Goal: Transaction & Acquisition: Purchase product/service

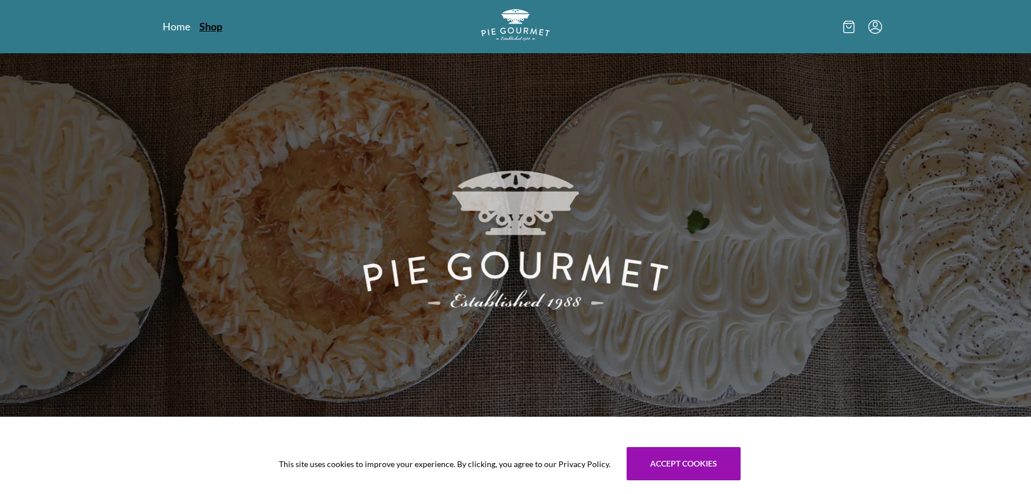
click at [210, 27] on link "Shop" at bounding box center [210, 26] width 23 height 14
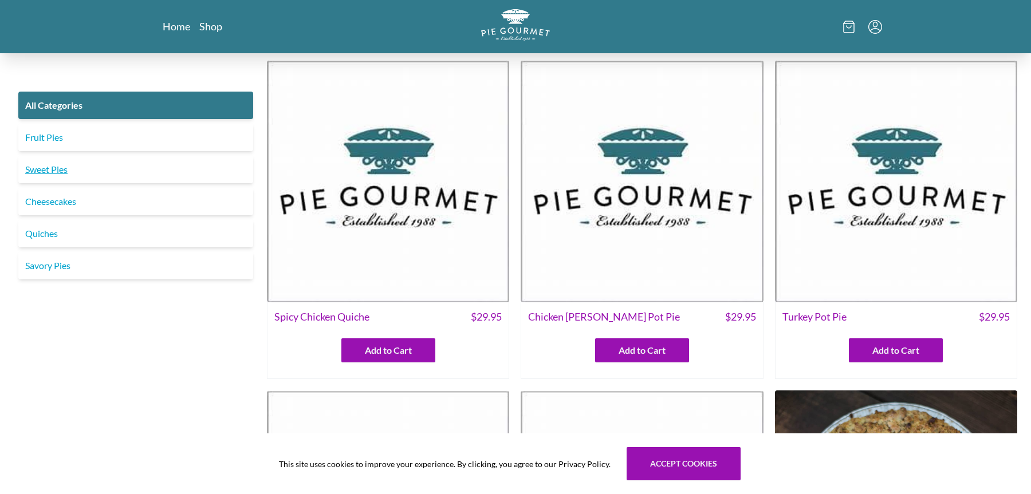
click at [60, 168] on link "Sweet Pies" at bounding box center [135, 169] width 235 height 27
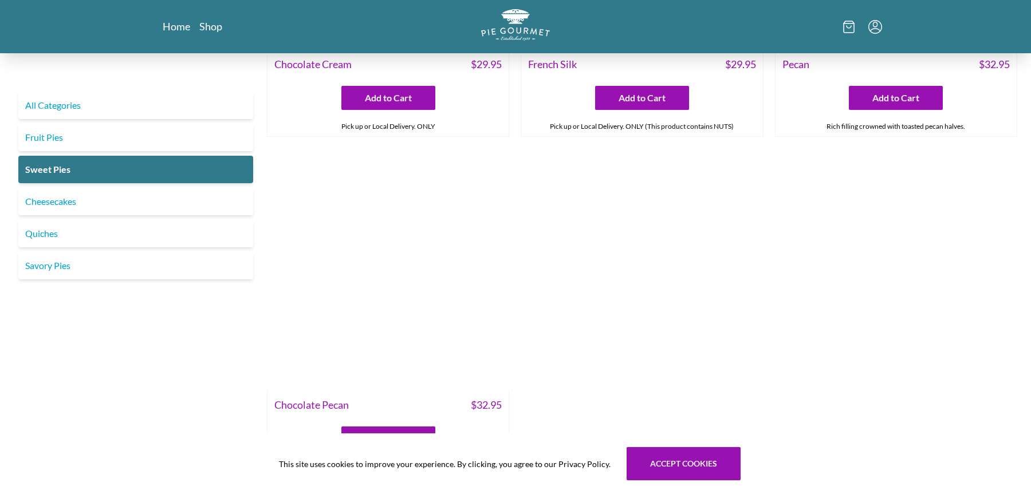
scroll to position [489, 0]
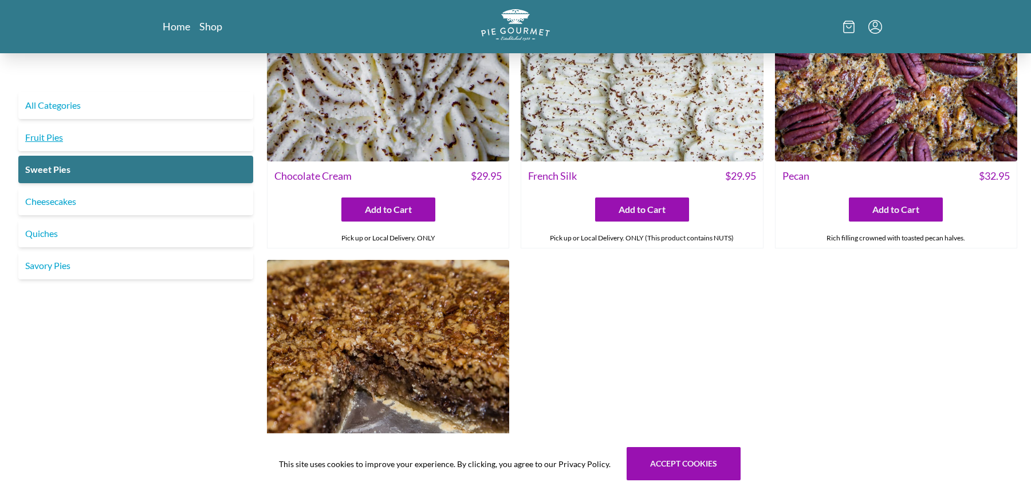
click at [38, 140] on link "Fruit Pies" at bounding box center [135, 137] width 235 height 27
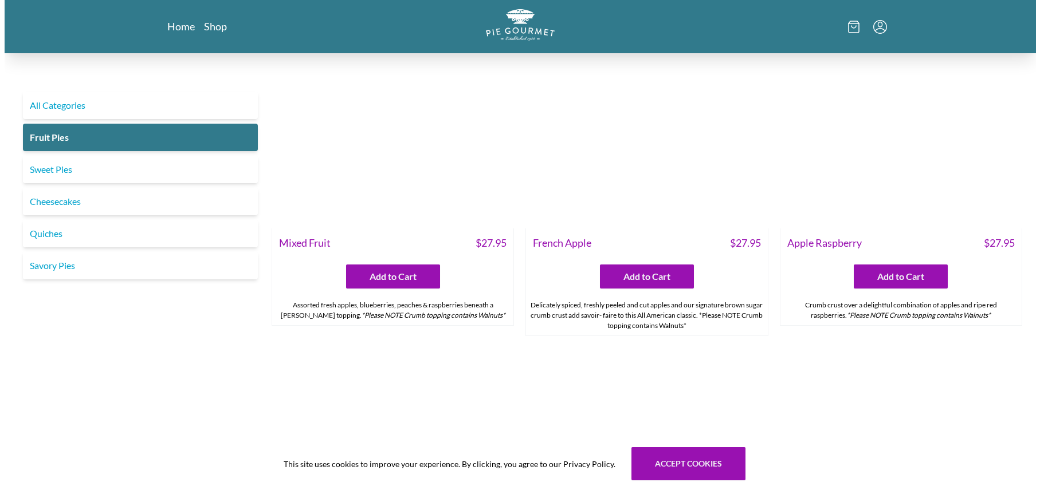
scroll to position [1150, 0]
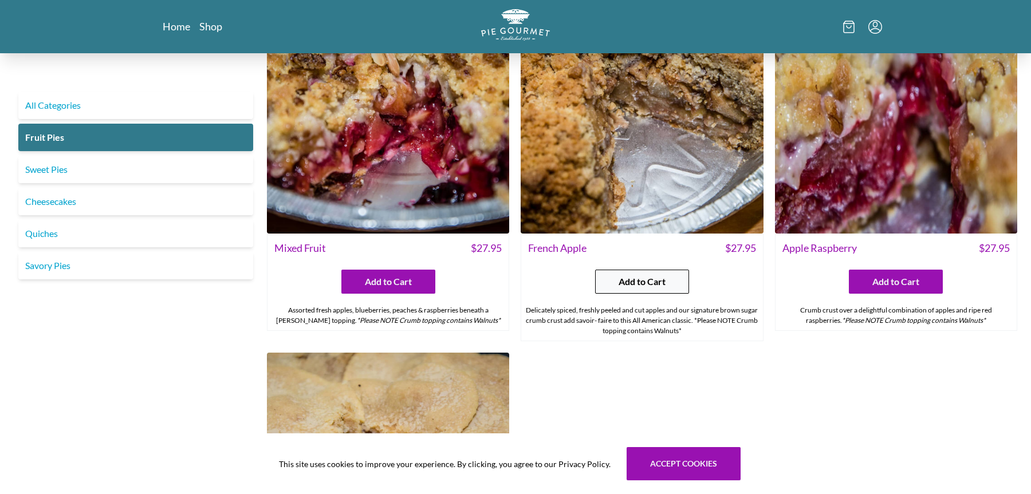
click at [659, 277] on span "Add to Cart" at bounding box center [642, 282] width 47 height 14
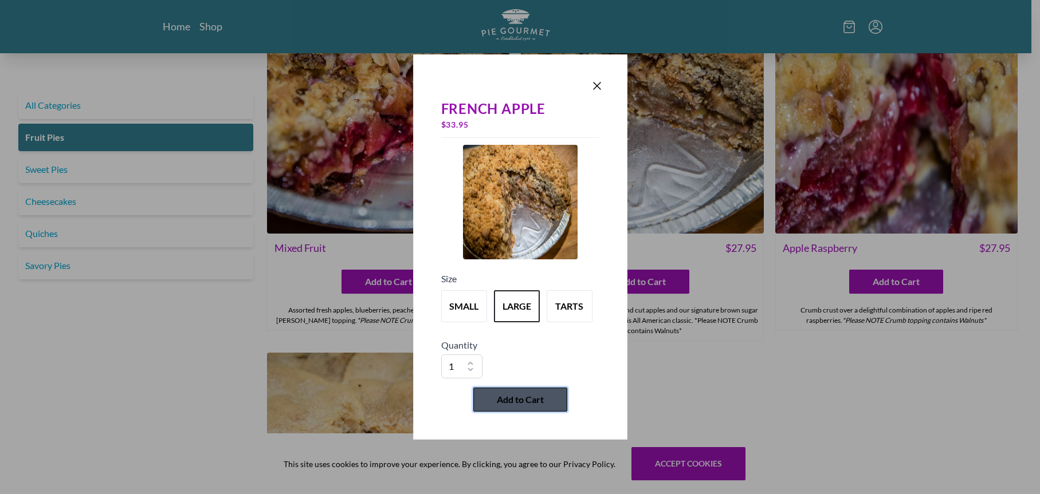
click at [524, 396] on span "Add to Cart" at bounding box center [520, 400] width 47 height 14
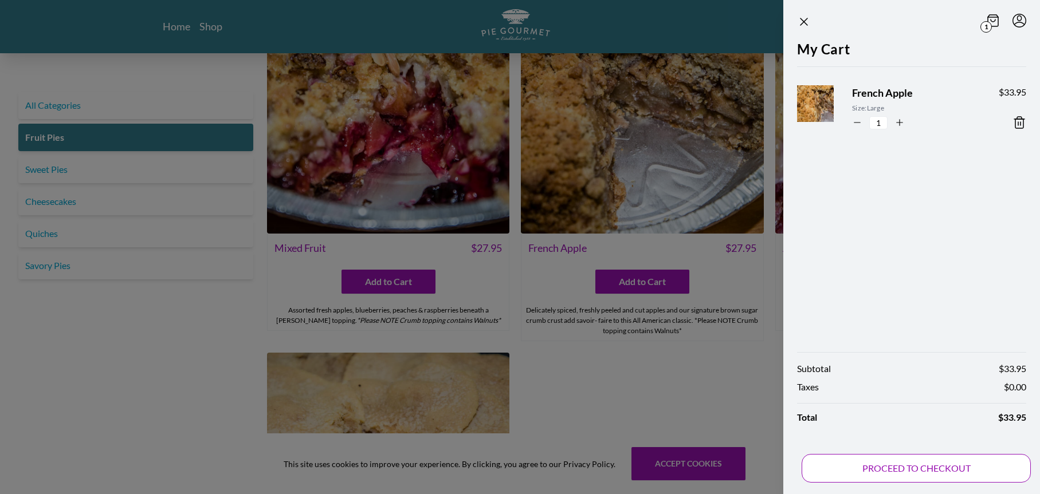
click at [881, 465] on button "PROCEED TO CHECKOUT" at bounding box center [915, 468] width 229 height 29
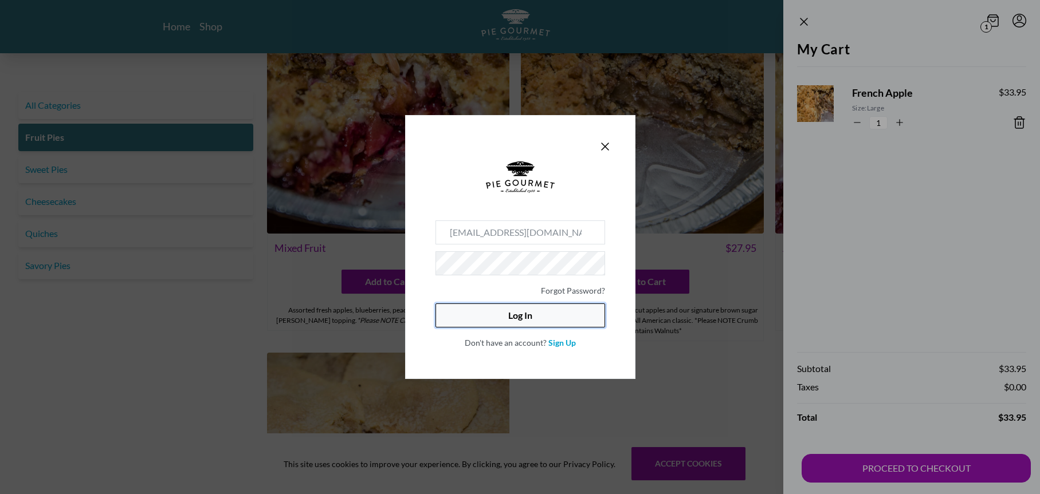
click at [559, 312] on button "Log In" at bounding box center [520, 316] width 170 height 24
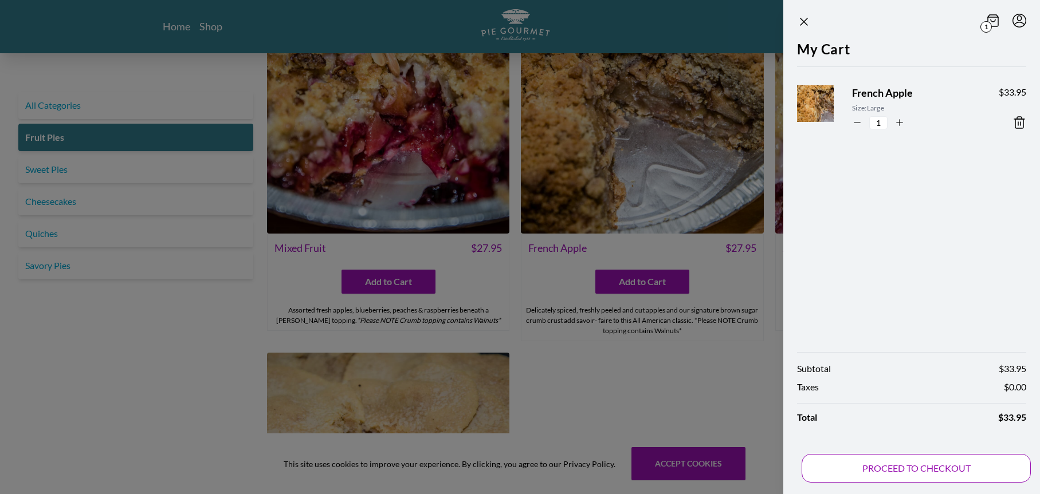
click at [929, 468] on button "PROCEED TO CHECKOUT" at bounding box center [915, 468] width 229 height 29
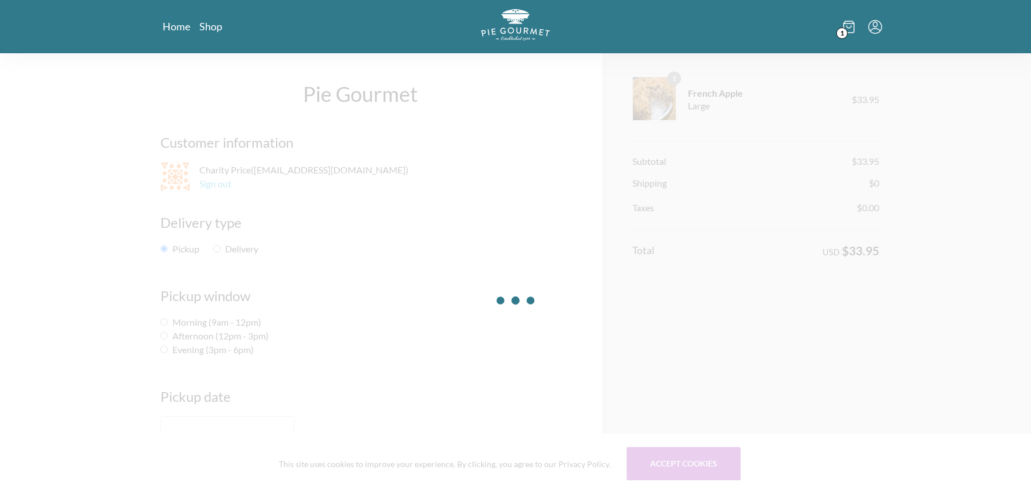
click at [214, 247] on div at bounding box center [515, 300] width 1031 height 494
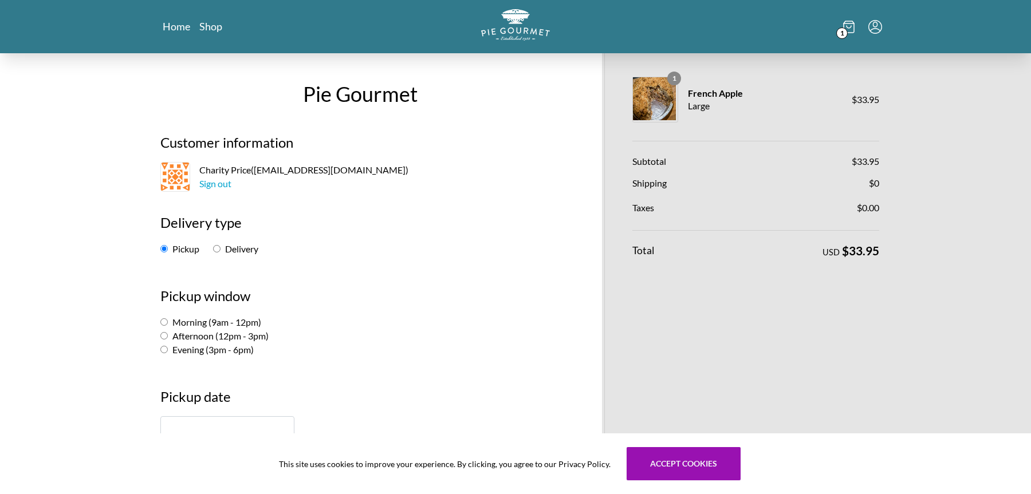
click at [217, 249] on input "Delivery" at bounding box center [216, 248] width 7 height 7
radio input "true"
select select "-1"
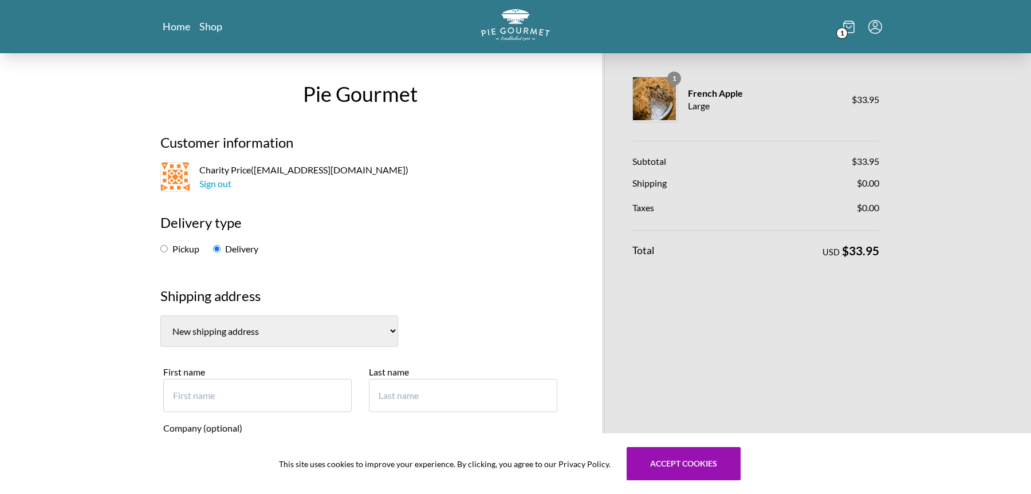
click at [222, 331] on select "Charity Price, [STREET_ADDRESS] Charity Price, [STREET_ADDRESS][PERSON_NAME] ([…" at bounding box center [279, 332] width 238 height 32
click at [257, 395] on input "First name" at bounding box center [257, 395] width 188 height 33
type input "[PERSON_NAME]"
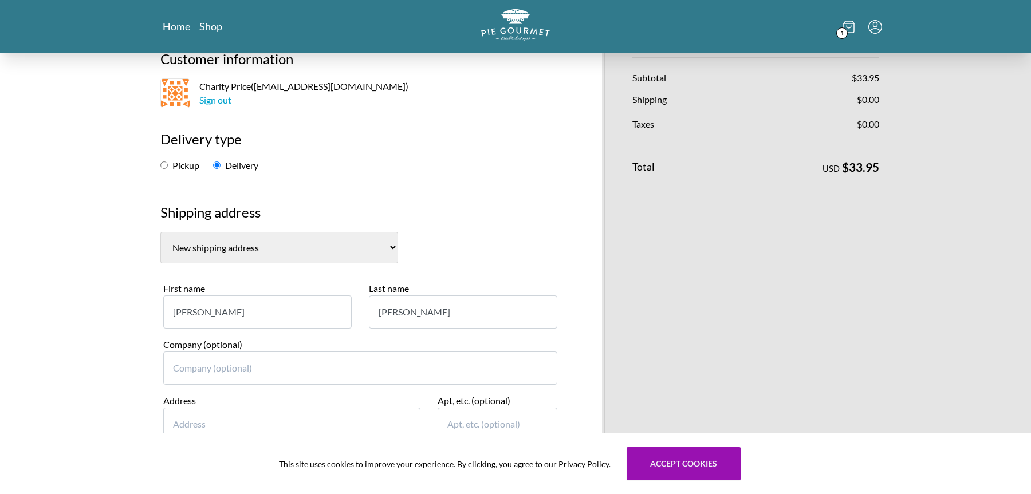
scroll to position [154, 0]
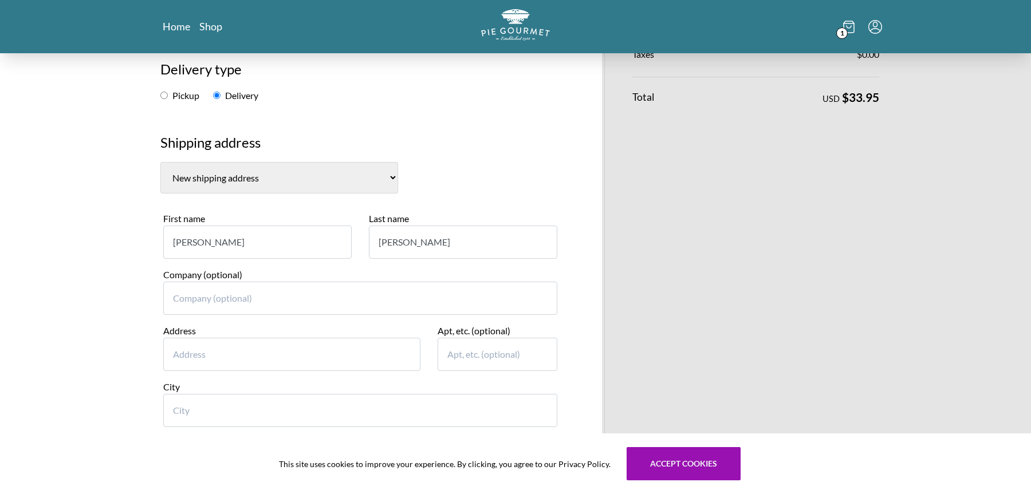
type input "[PERSON_NAME]"
click at [209, 365] on input "Address" at bounding box center [291, 354] width 257 height 33
paste input "[STREET_ADDRESS]"
type input "[STREET_ADDRESS]"
click at [463, 352] on input "Apt, etc. (optional)" at bounding box center [498, 354] width 120 height 33
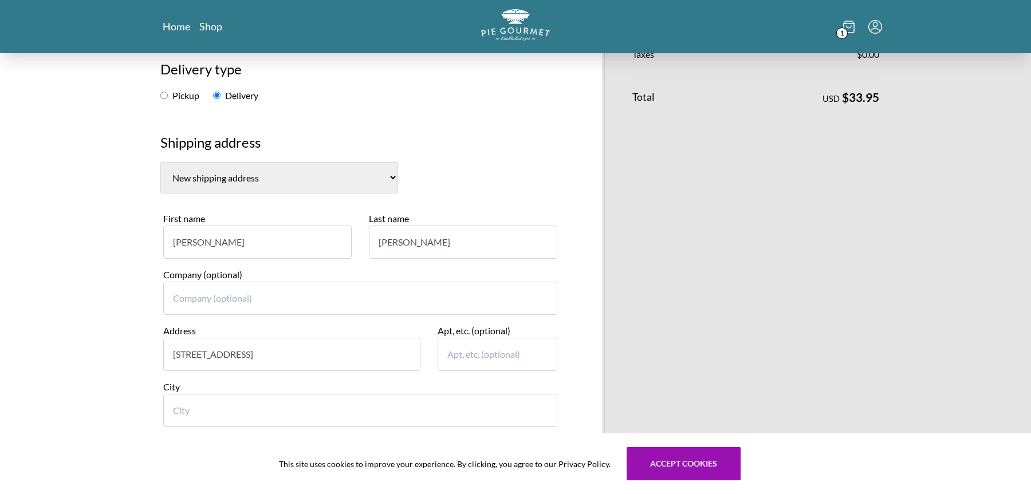
click at [224, 420] on input "City" at bounding box center [360, 410] width 394 height 33
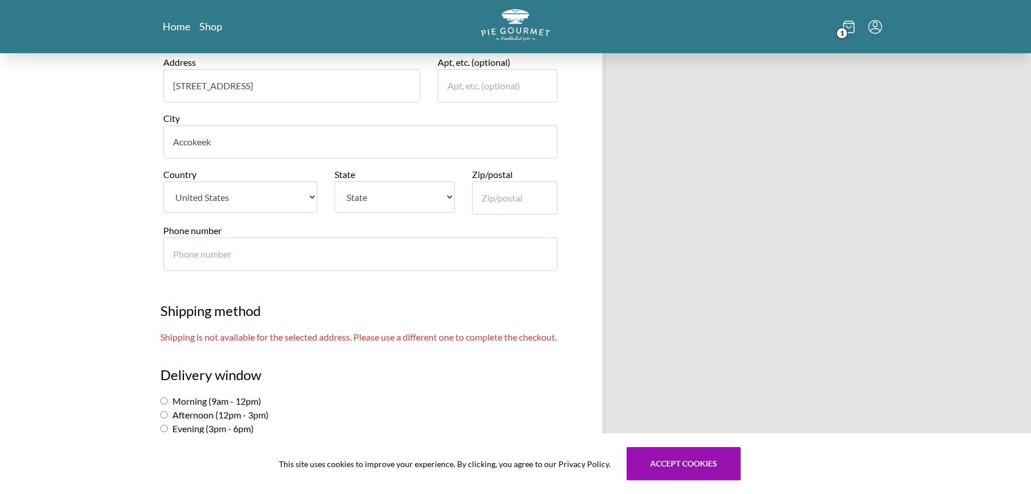
scroll to position [424, 0]
type input "Accokeek"
click at [381, 195] on select "State [US_STATE] [US_STATE] [US_STATE] [US_STATE] [US_STATE] [US_STATE] [US_STA…" at bounding box center [395, 195] width 120 height 32
select select "MD"
click at [335, 179] on select "State [US_STATE] [US_STATE] [US_STATE] [US_STATE] [US_STATE] [US_STATE] [US_STA…" at bounding box center [395, 195] width 120 height 32
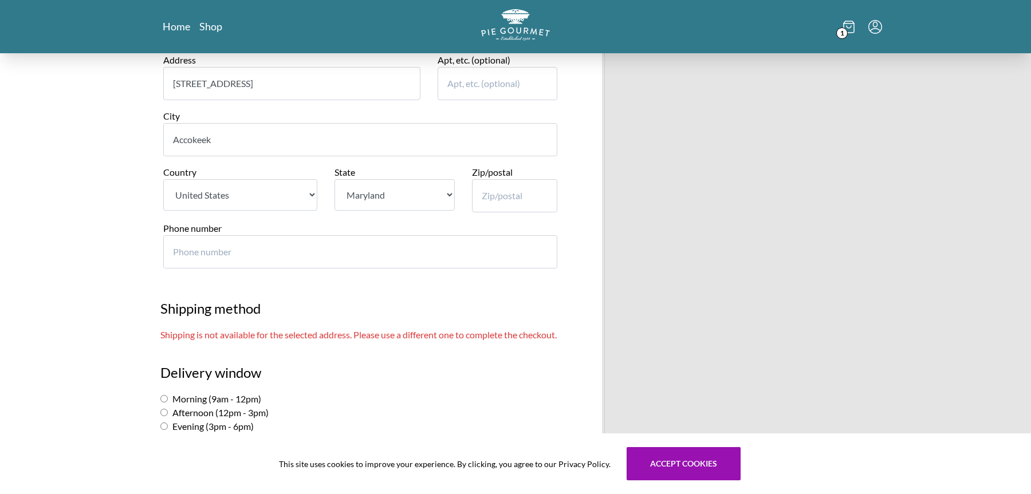
click at [517, 193] on input "Zip/postal" at bounding box center [515, 195] width 86 height 33
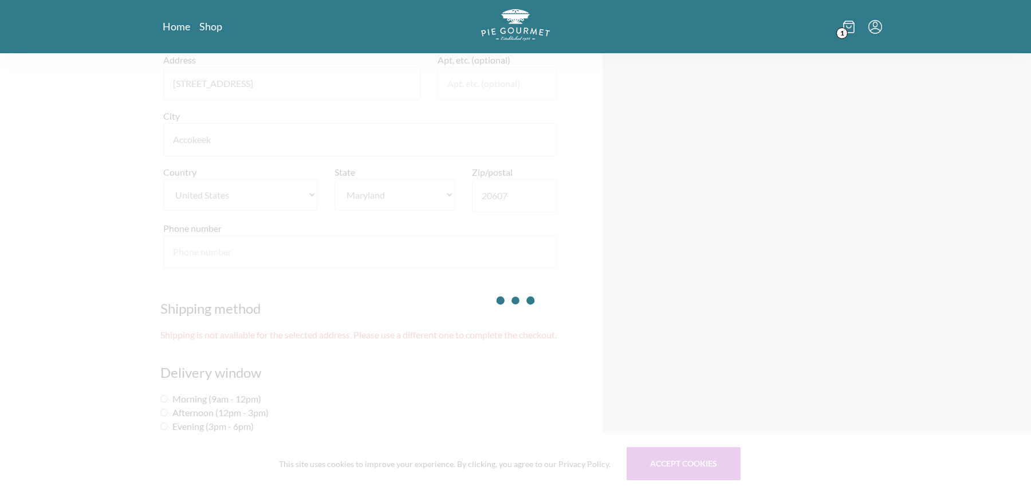
type input "20607"
click at [268, 253] on div at bounding box center [515, 300] width 1031 height 494
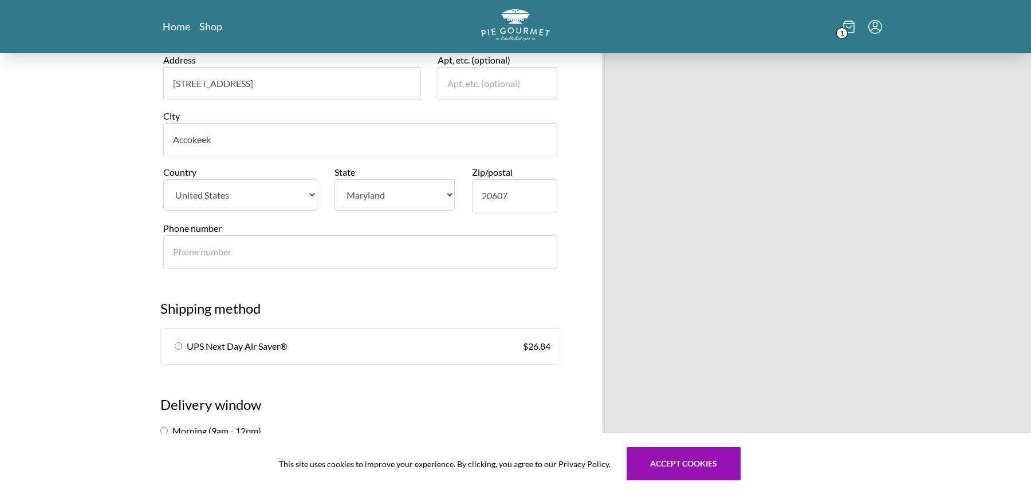
click at [266, 254] on input "Phone number" at bounding box center [360, 251] width 394 height 33
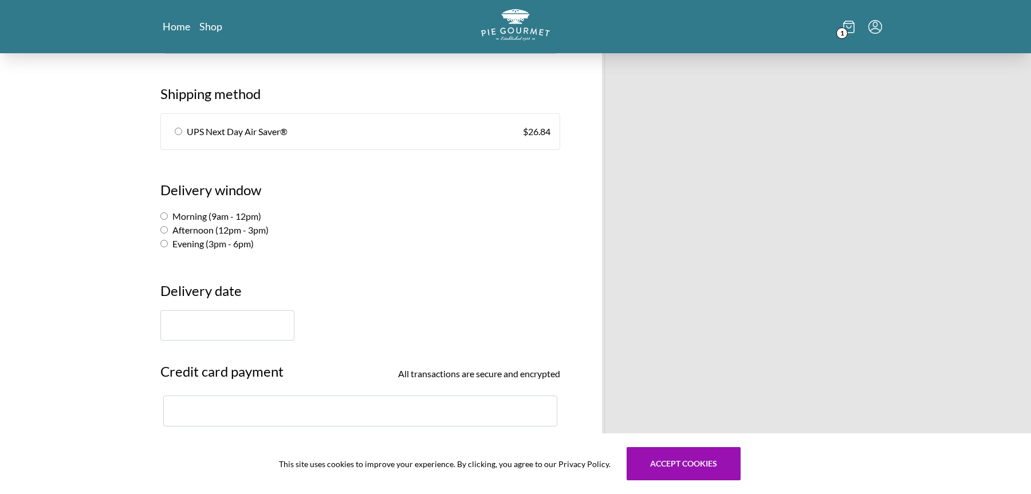
scroll to position [649, 0]
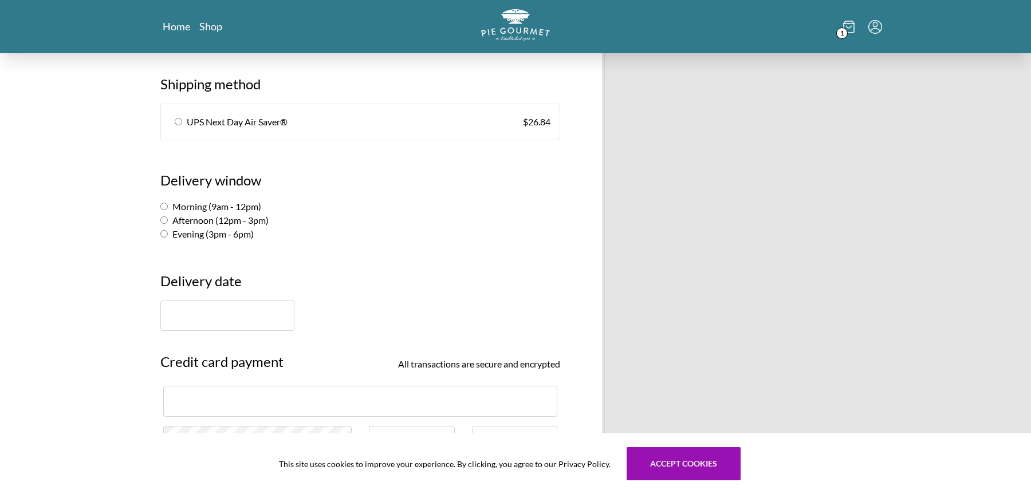
type input "3013959445"
click at [164, 221] on input "Afternoon (12pm - 3pm)" at bounding box center [163, 220] width 7 height 7
radio input "true"
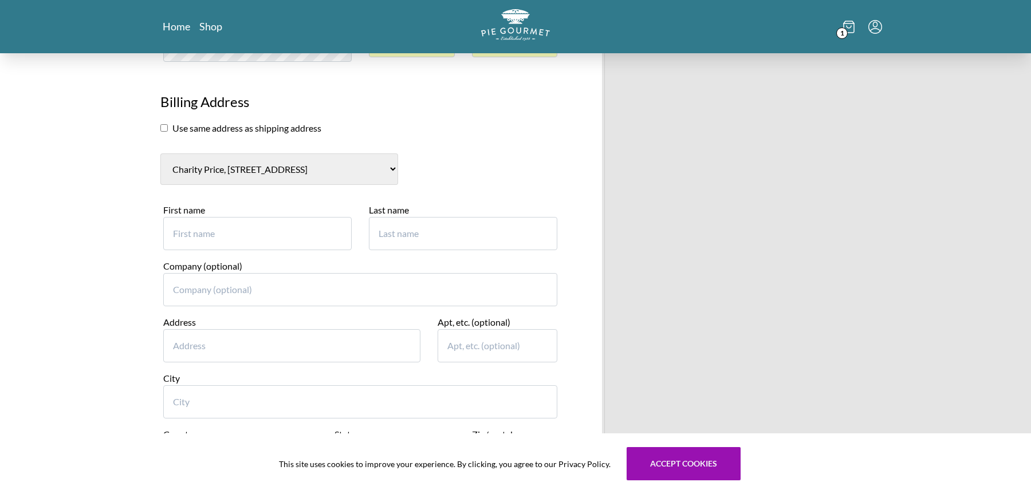
scroll to position [1048, 0]
click at [216, 230] on input "First name" at bounding box center [257, 231] width 188 height 33
type input "Charity"
type input "1"
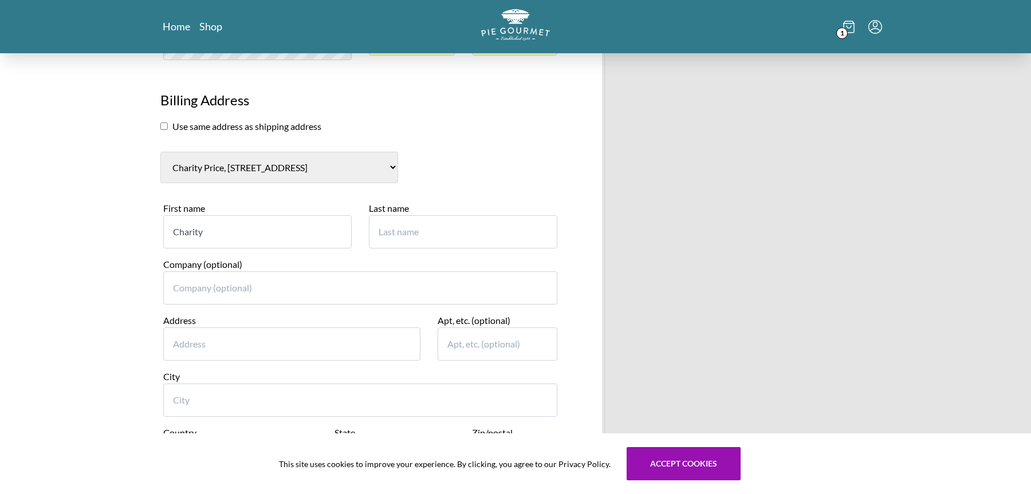
type input "1"
type input "Price"
type input "Pure Storage"
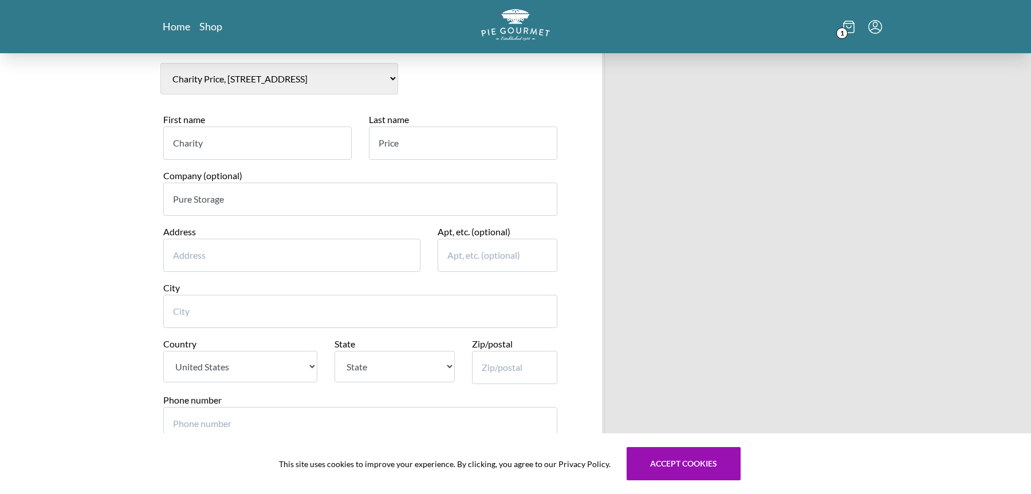
scroll to position [1159, 0]
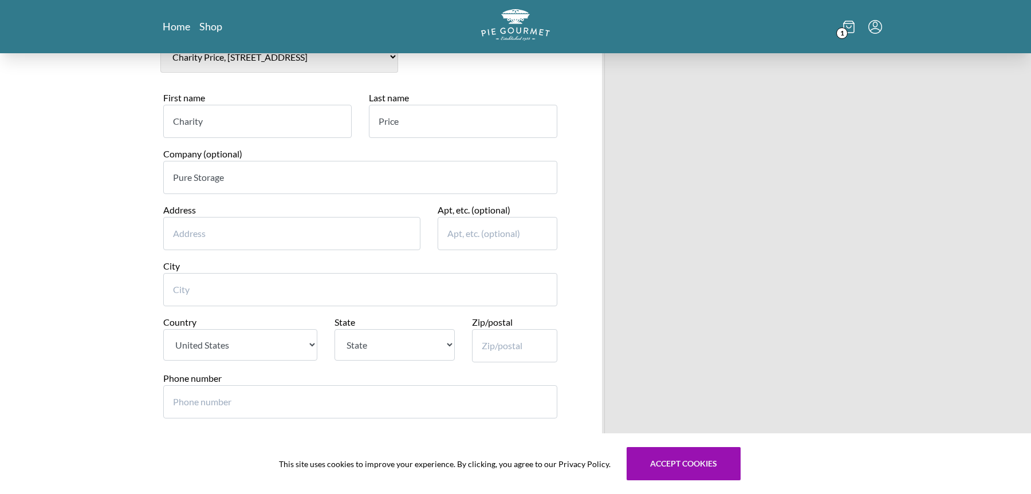
click at [218, 288] on input "City" at bounding box center [360, 289] width 394 height 33
type input "OAKTON"
type input "11954 HAWKSBEARD CT"
select select "VA"
type input "22124-2247"
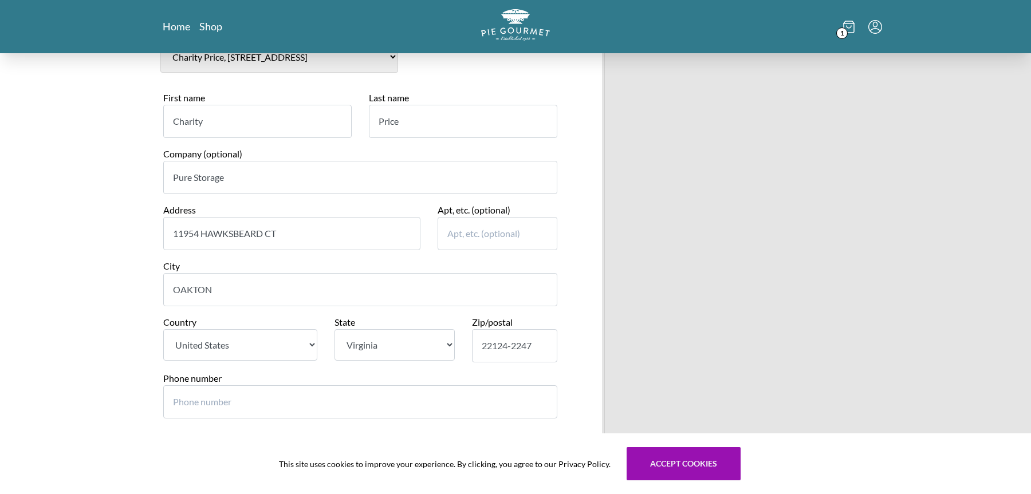
type input "7037270542"
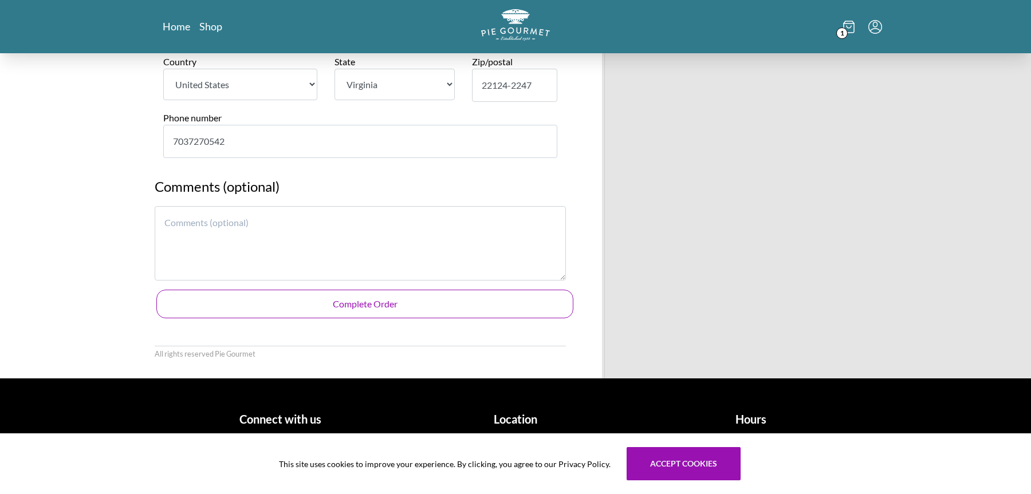
scroll to position [1421, 0]
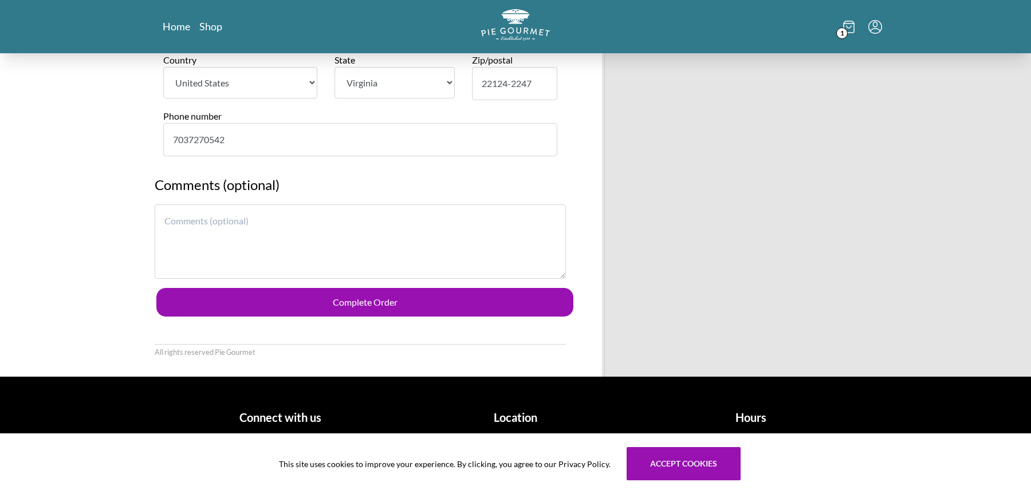
click at [193, 237] on textarea at bounding box center [360, 242] width 411 height 74
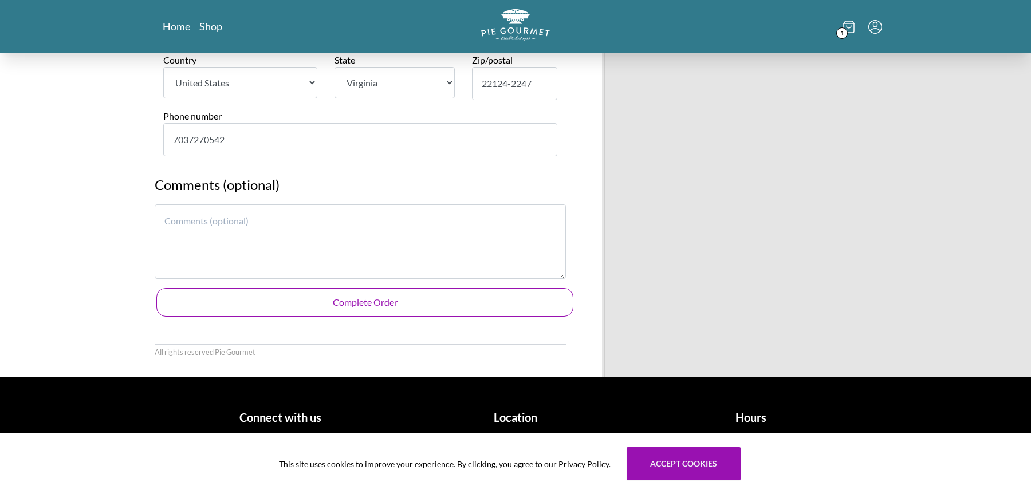
click at [371, 306] on button "Complete Order" at bounding box center [364, 302] width 417 height 29
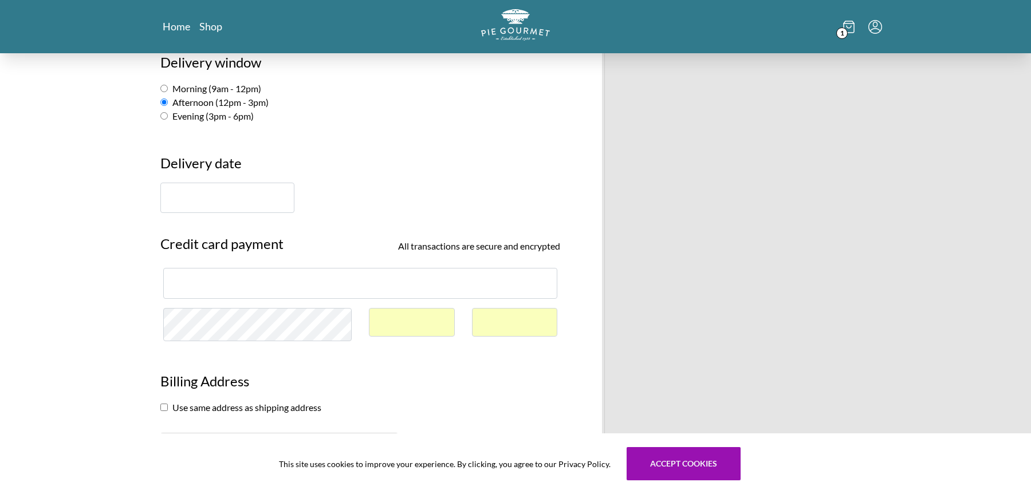
click at [315, 292] on div "1" at bounding box center [360, 283] width 394 height 30
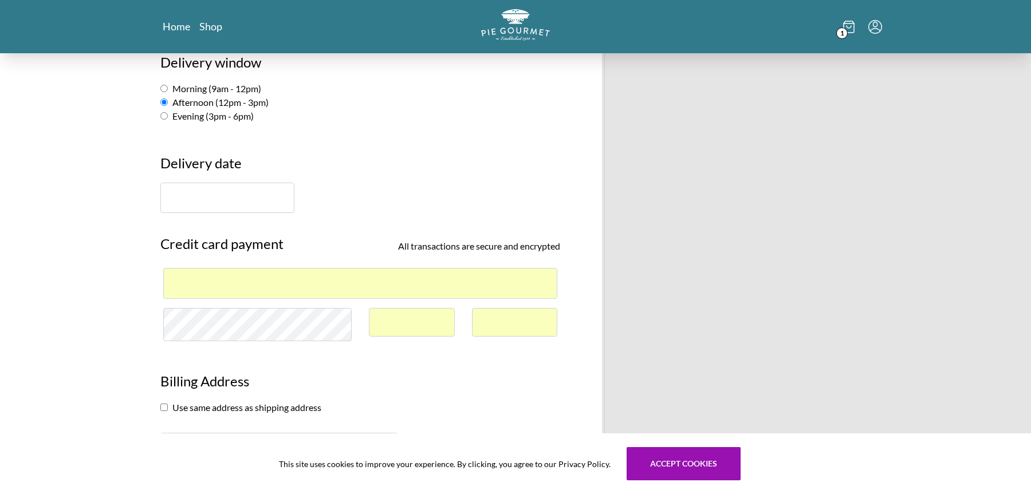
click at [498, 317] on div "1" at bounding box center [515, 322] width 86 height 29
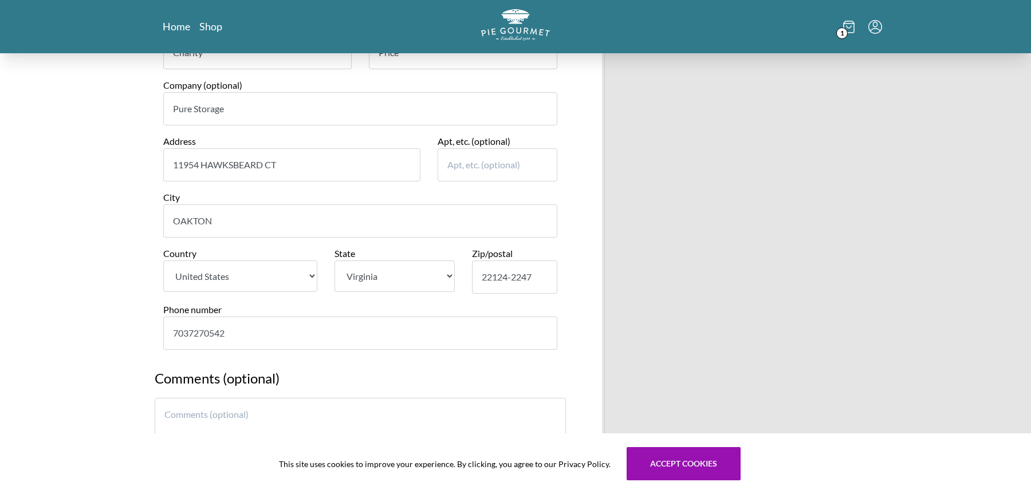
scroll to position [1421, 0]
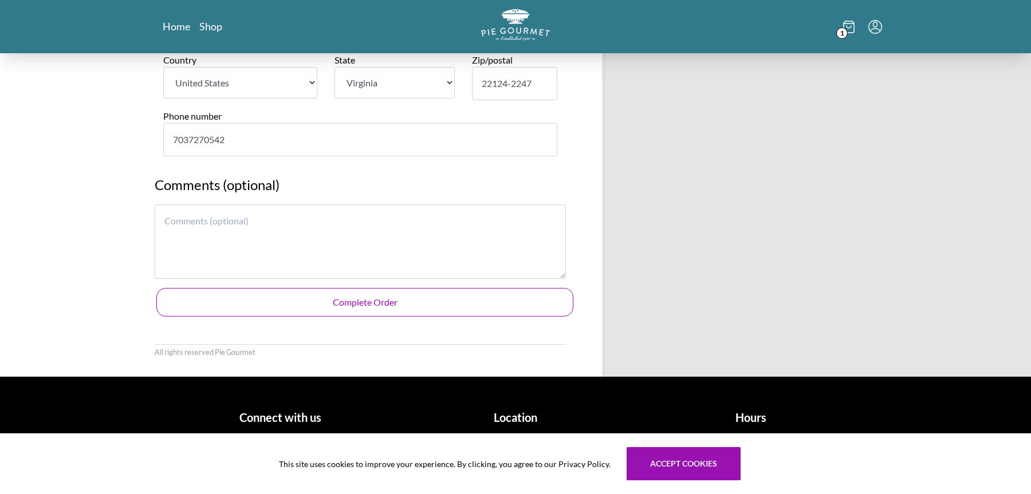
click at [347, 314] on button "Complete Order" at bounding box center [364, 302] width 417 height 29
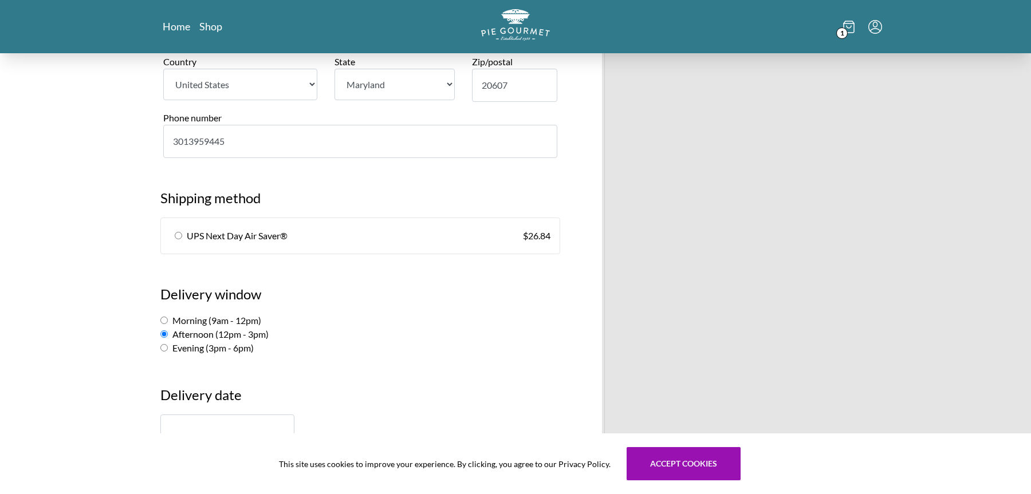
scroll to position [527, 0]
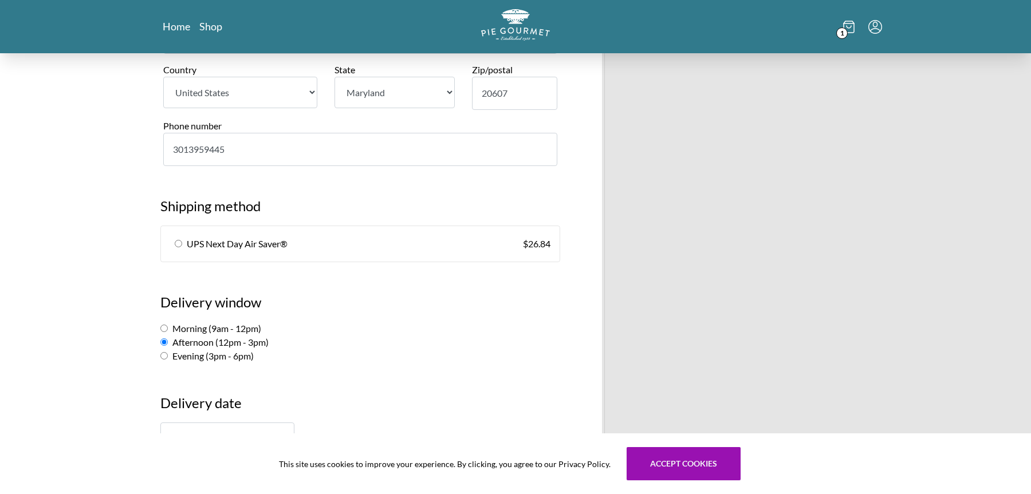
click at [360, 242] on link "UPS Next Day Air Saver® $ 26.84" at bounding box center [360, 244] width 399 height 36
radio input "true"
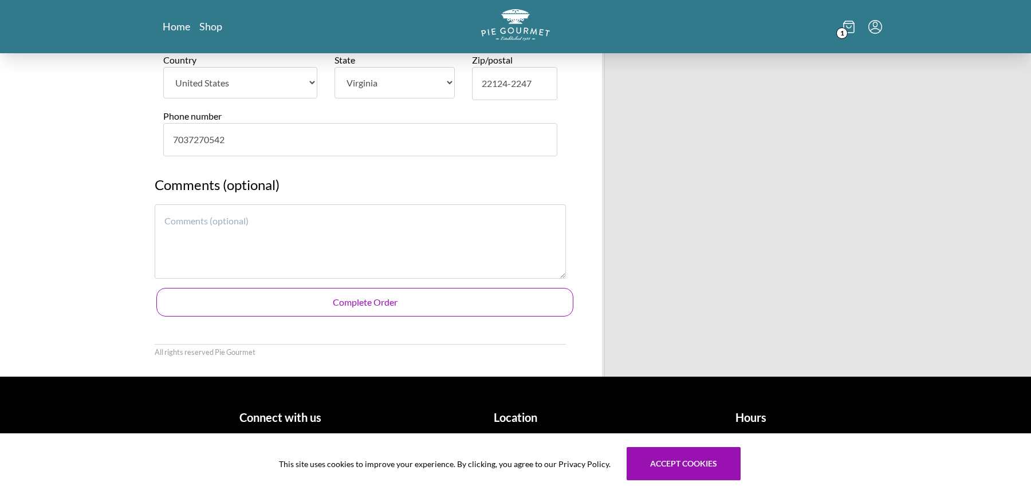
click at [379, 305] on button "Complete Order" at bounding box center [364, 302] width 417 height 29
click at [388, 312] on button "Complete Order" at bounding box center [364, 302] width 417 height 29
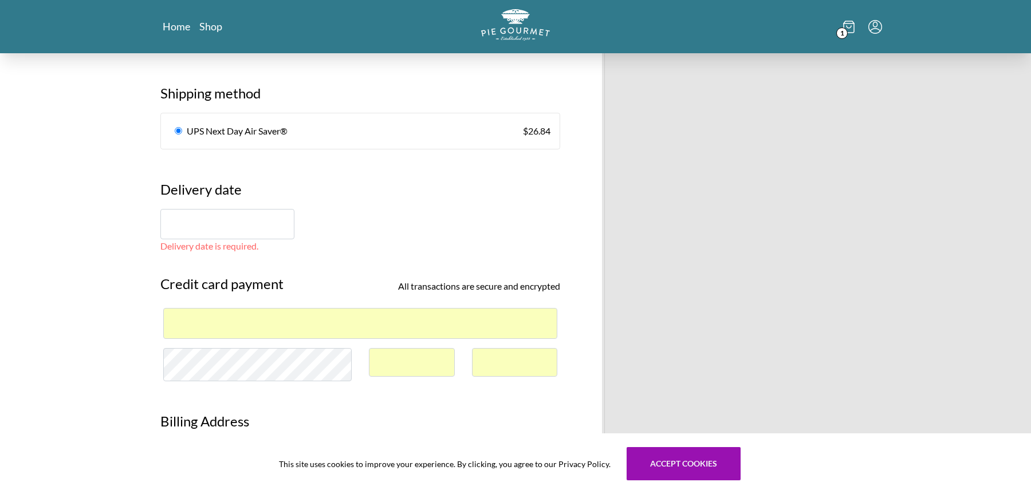
scroll to position [638, 0]
click at [203, 233] on input "text" at bounding box center [227, 226] width 134 height 30
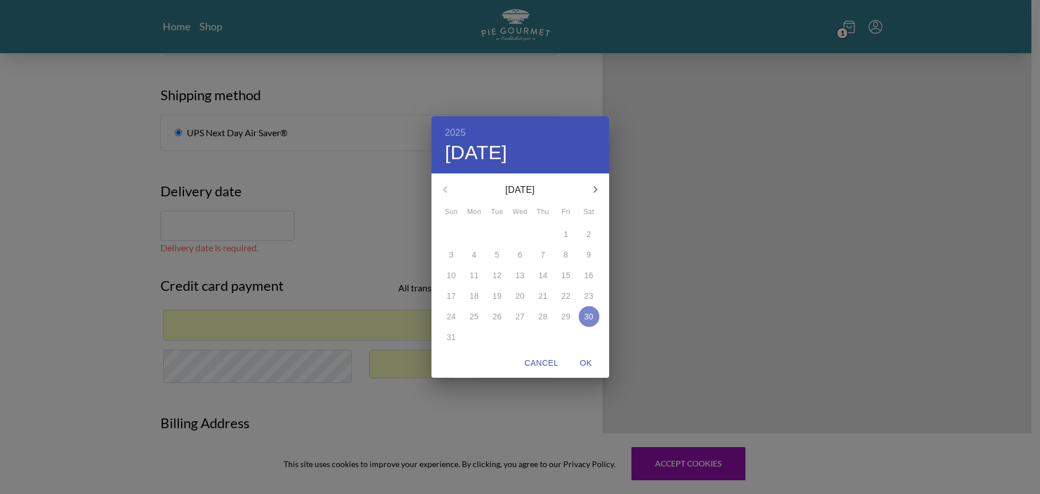
click at [589, 316] on p "30" at bounding box center [588, 316] width 9 height 11
click at [600, 192] on icon "button" at bounding box center [595, 190] width 14 height 14
click at [478, 233] on span "1" at bounding box center [474, 234] width 21 height 11
click at [580, 363] on span "OK" at bounding box center [585, 363] width 27 height 14
type input "[DATE]"
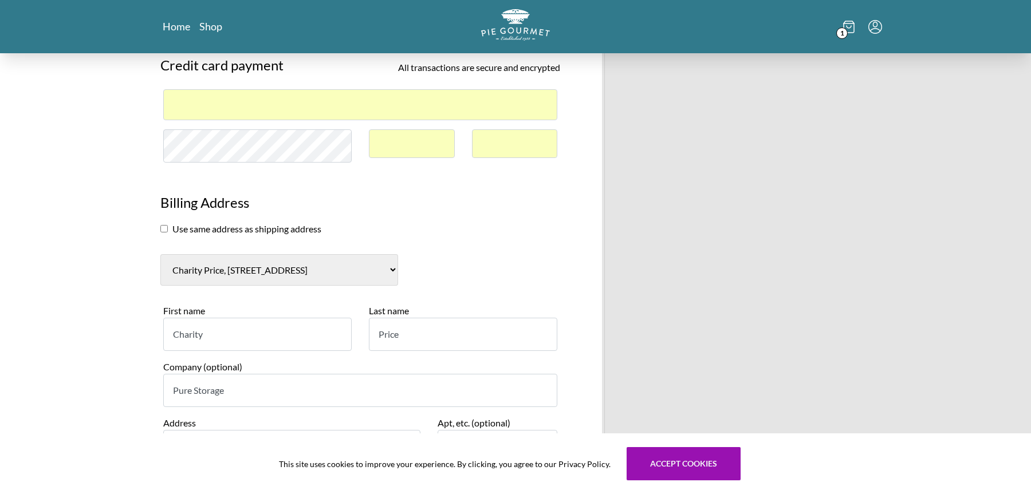
scroll to position [1080, 0]
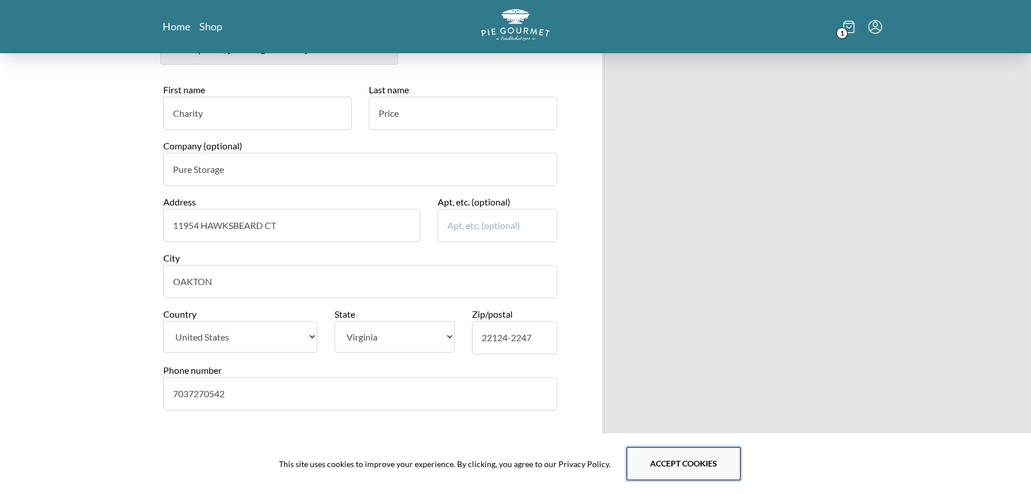
click at [666, 463] on button "Accept cookies" at bounding box center [684, 463] width 114 height 33
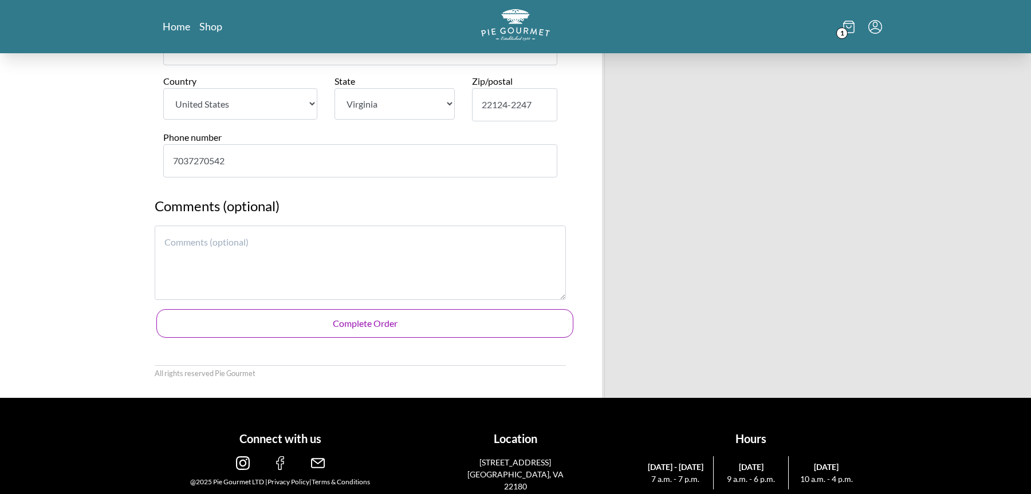
click at [368, 329] on button "Complete Order" at bounding box center [364, 323] width 417 height 29
